Goal: Transaction & Acquisition: Download file/media

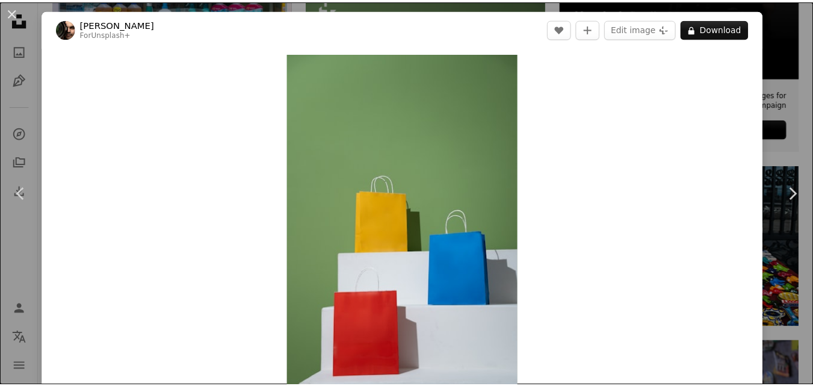
scroll to position [3943, 0]
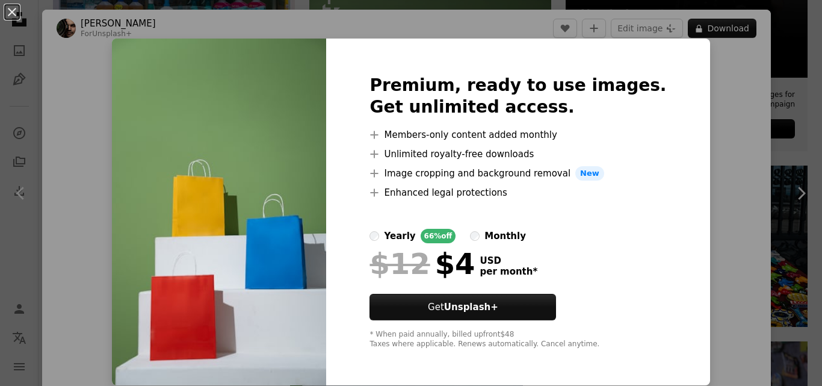
click at [714, 72] on div "An X shape Premium, ready to use images. Get unlimited access. A plus sign Memb…" at bounding box center [411, 193] width 822 height 386
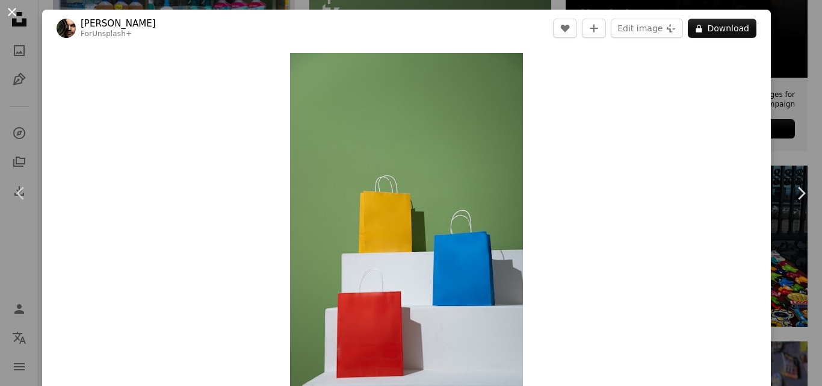
click at [11, 16] on button "An X shape" at bounding box center [12, 12] width 14 height 14
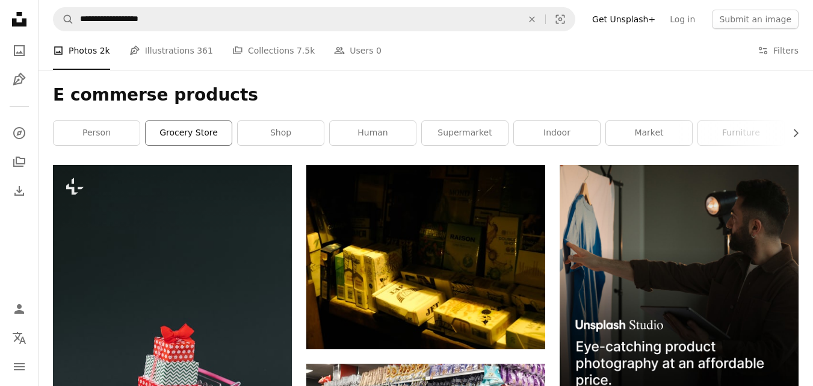
click at [207, 140] on link "grocery store" at bounding box center [189, 133] width 86 height 24
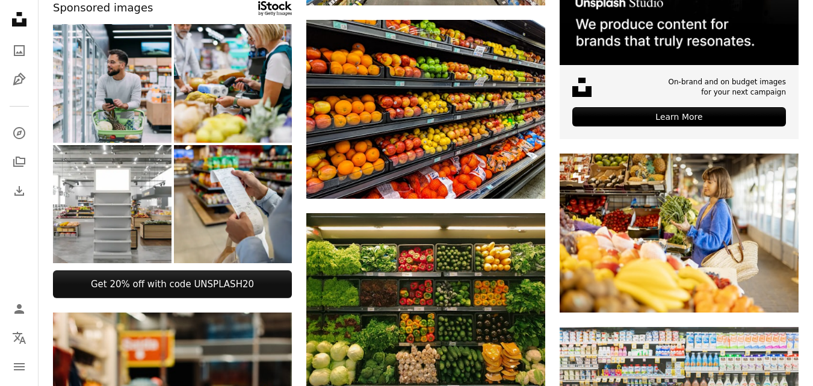
scroll to position [676, 0]
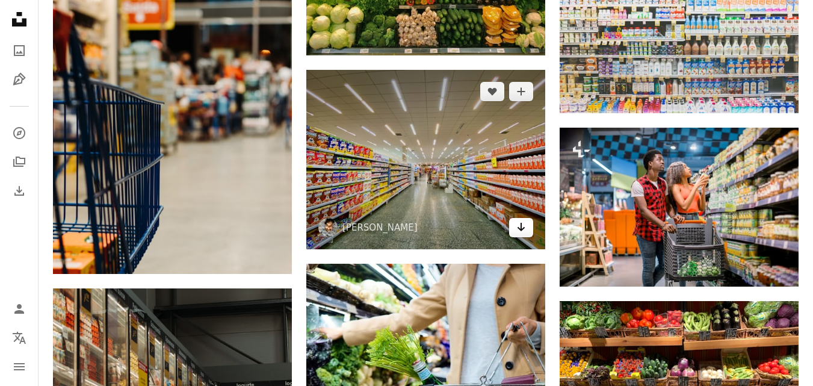
click at [519, 227] on icon "Arrow pointing down" at bounding box center [521, 227] width 10 height 14
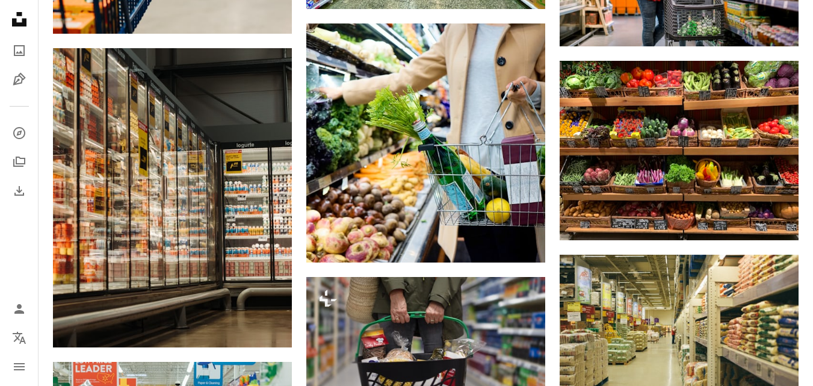
scroll to position [905, 0]
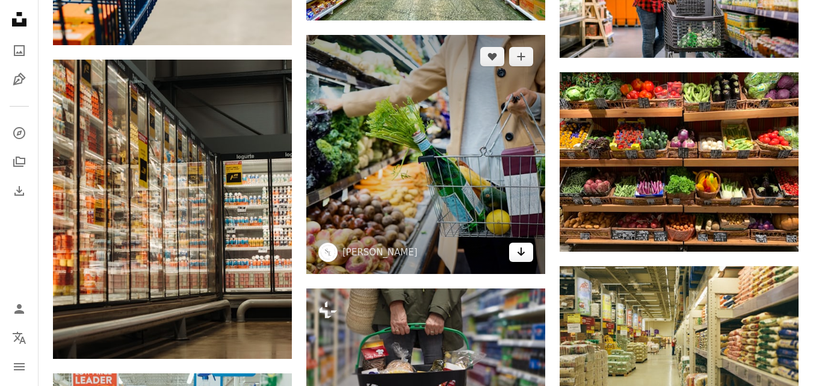
click at [516, 260] on link "Arrow pointing down" at bounding box center [521, 252] width 24 height 19
